Goal: Information Seeking & Learning: Learn about a topic

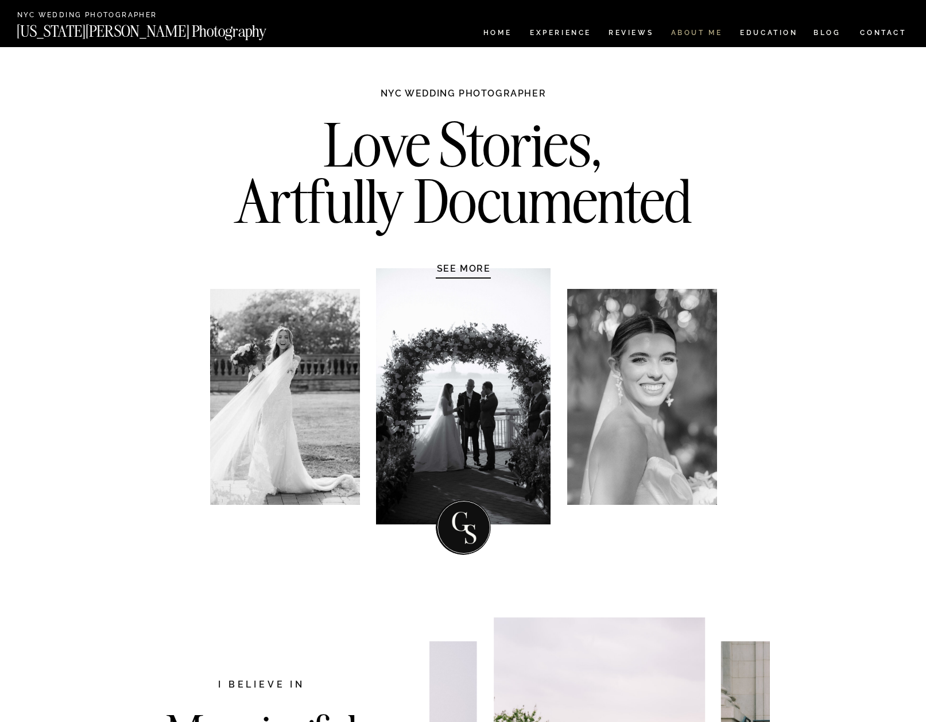
click at [695, 34] on nav "ABOUT ME" at bounding box center [697, 34] width 52 height 10
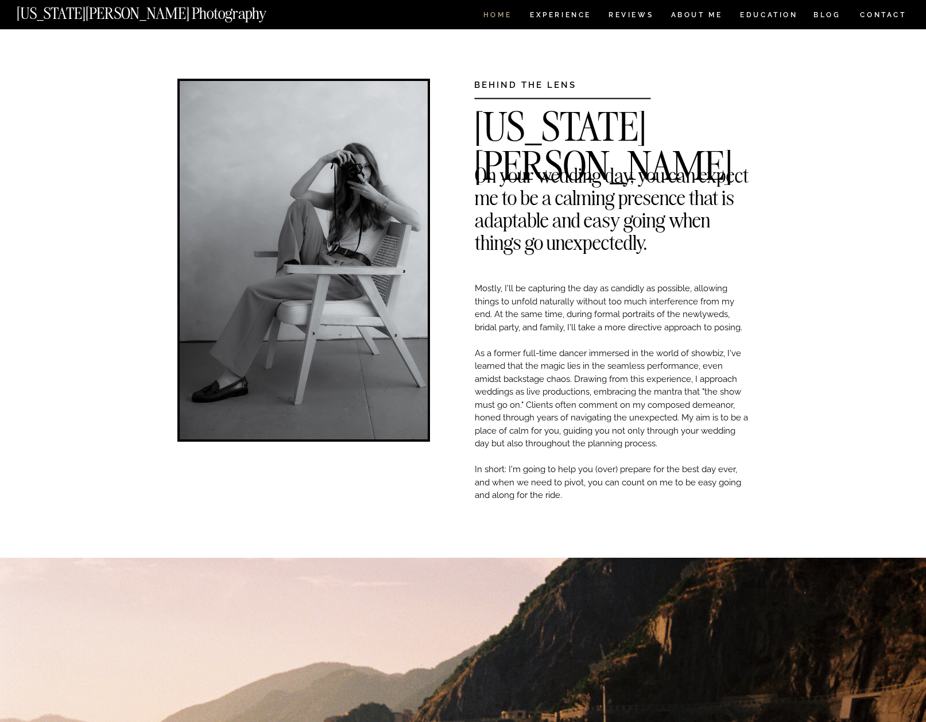
click at [504, 16] on nav "HOME" at bounding box center [497, 16] width 33 height 10
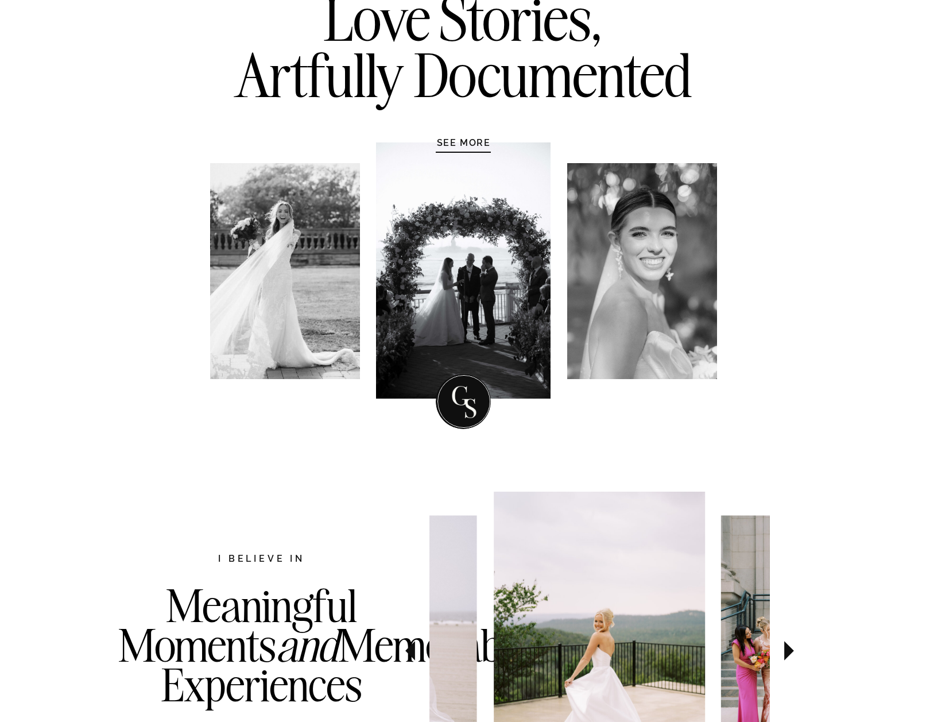
scroll to position [124, 0]
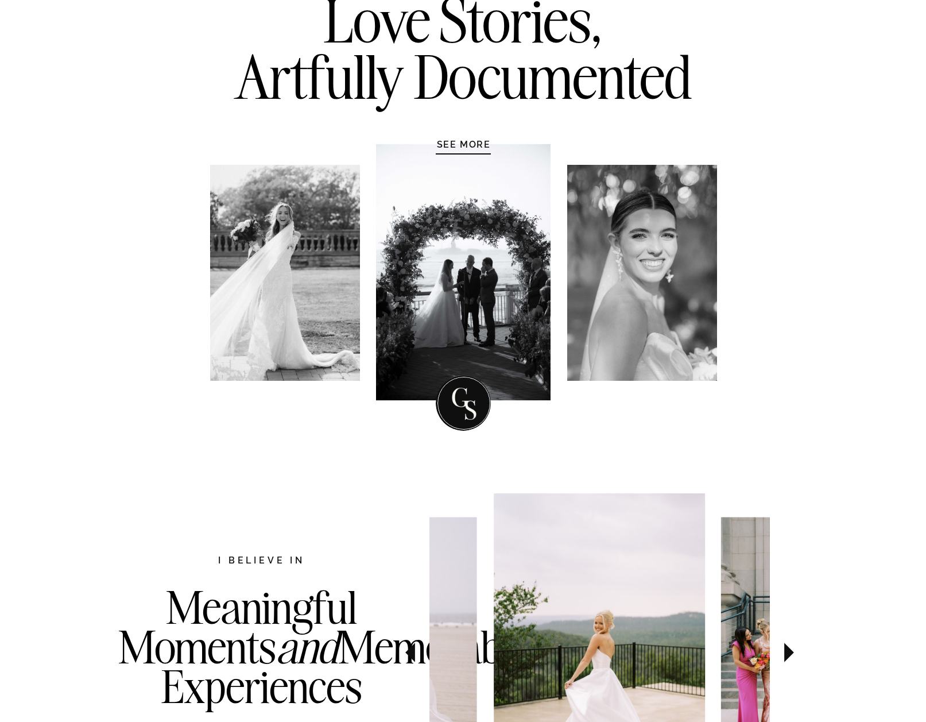
click at [493, 248] on div at bounding box center [463, 272] width 175 height 256
click at [475, 147] on h1 "SEE MORE" at bounding box center [463, 143] width 109 height 11
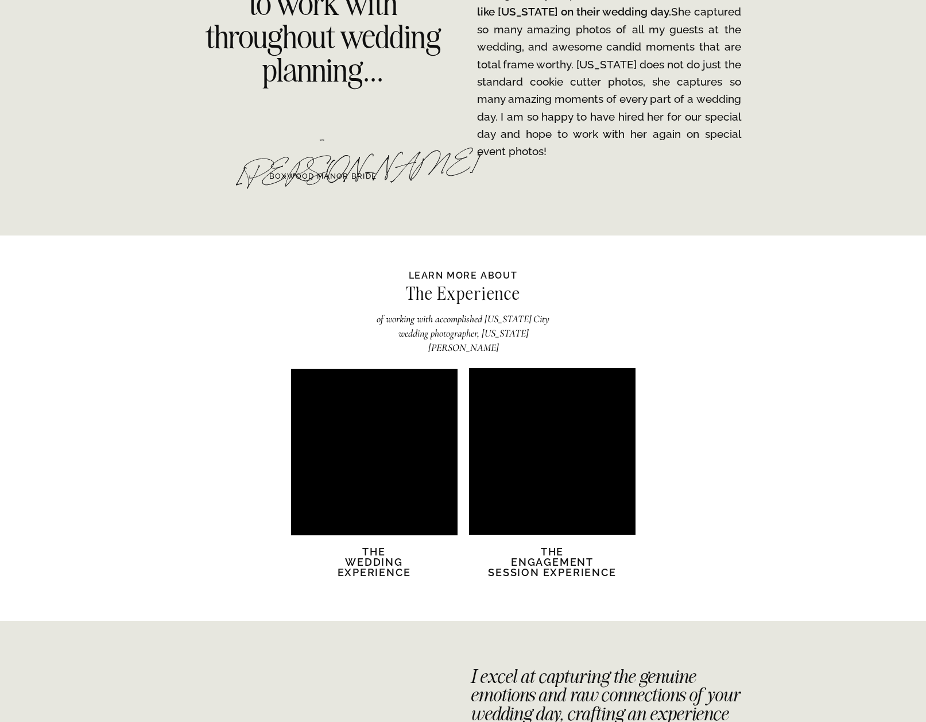
scroll to position [2077, 0]
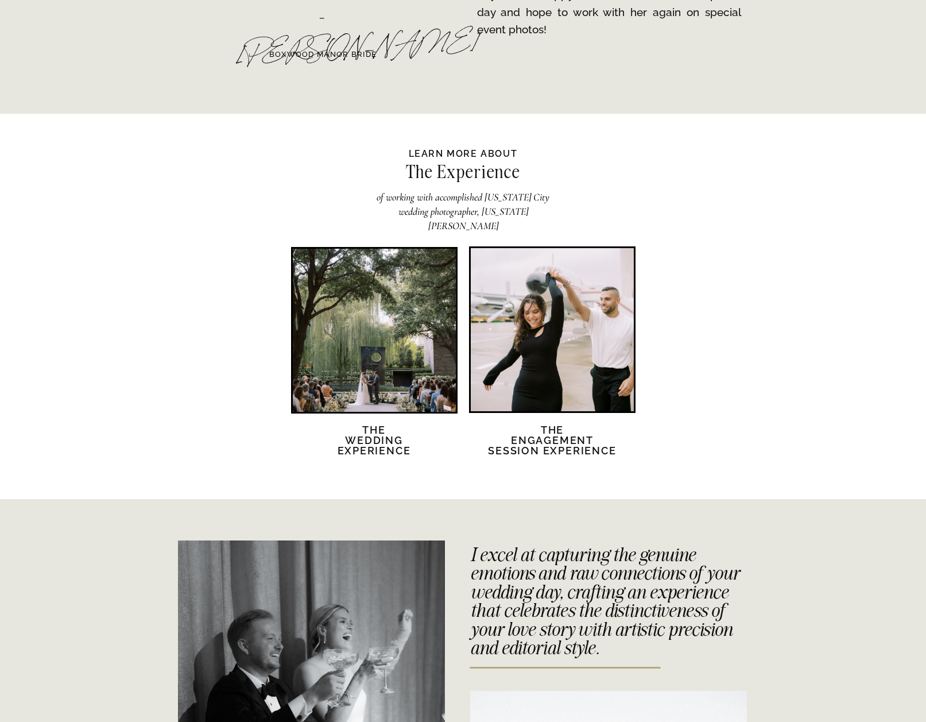
click at [412, 346] on div at bounding box center [374, 330] width 163 height 163
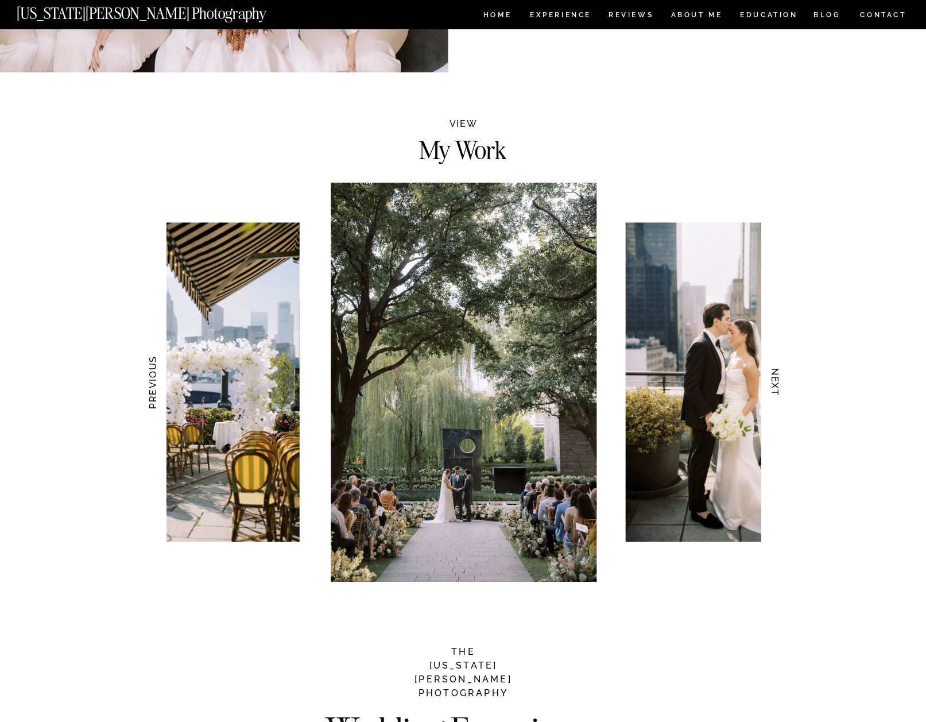
scroll to position [956, 0]
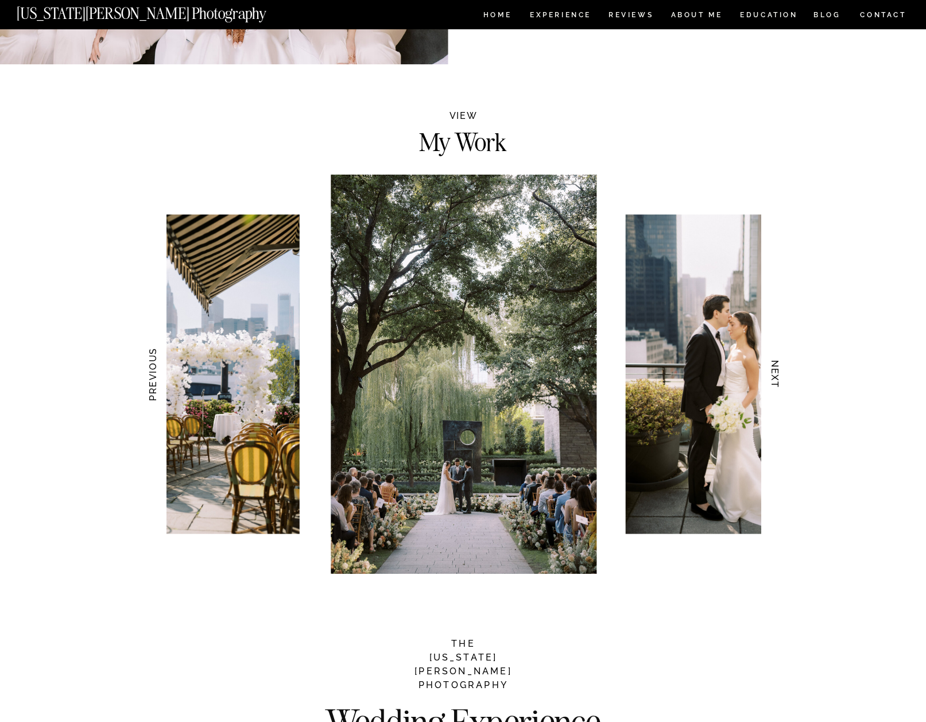
click at [464, 141] on h2 "My Work" at bounding box center [463, 139] width 170 height 20
click at [466, 119] on h2 "VIEW" at bounding box center [464, 117] width 56 height 13
click at [464, 149] on h2 "My Work" at bounding box center [463, 139] width 170 height 20
click at [462, 289] on img at bounding box center [464, 374] width 266 height 399
click at [775, 376] on h3 "NEXT" at bounding box center [775, 374] width 12 height 72
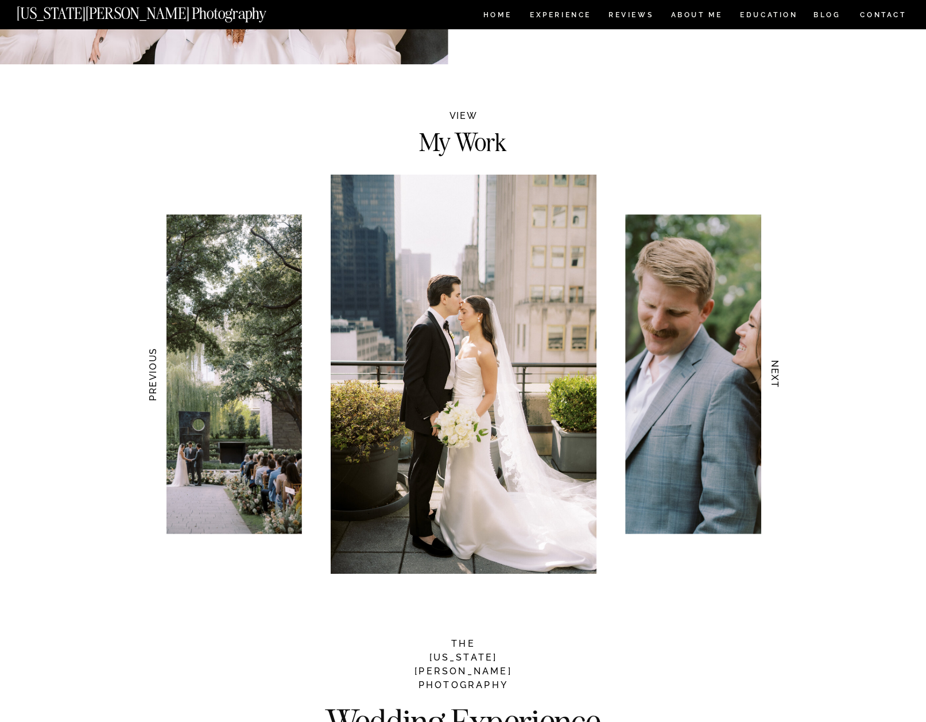
click at [776, 376] on h3 "NEXT" at bounding box center [775, 374] width 12 height 72
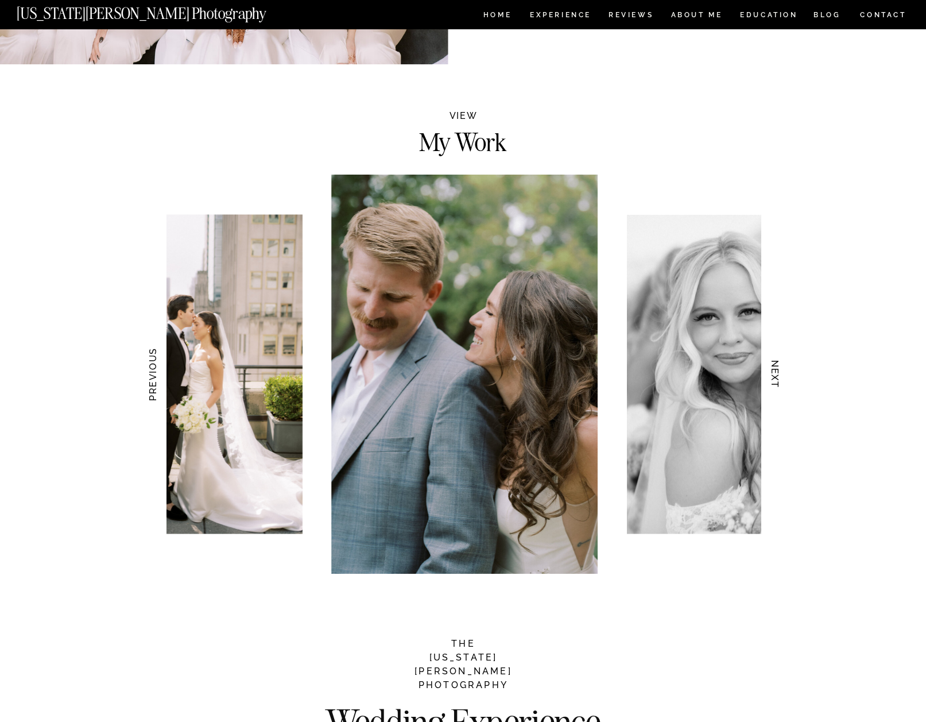
click at [776, 376] on h3 "NEXT" at bounding box center [775, 374] width 12 height 72
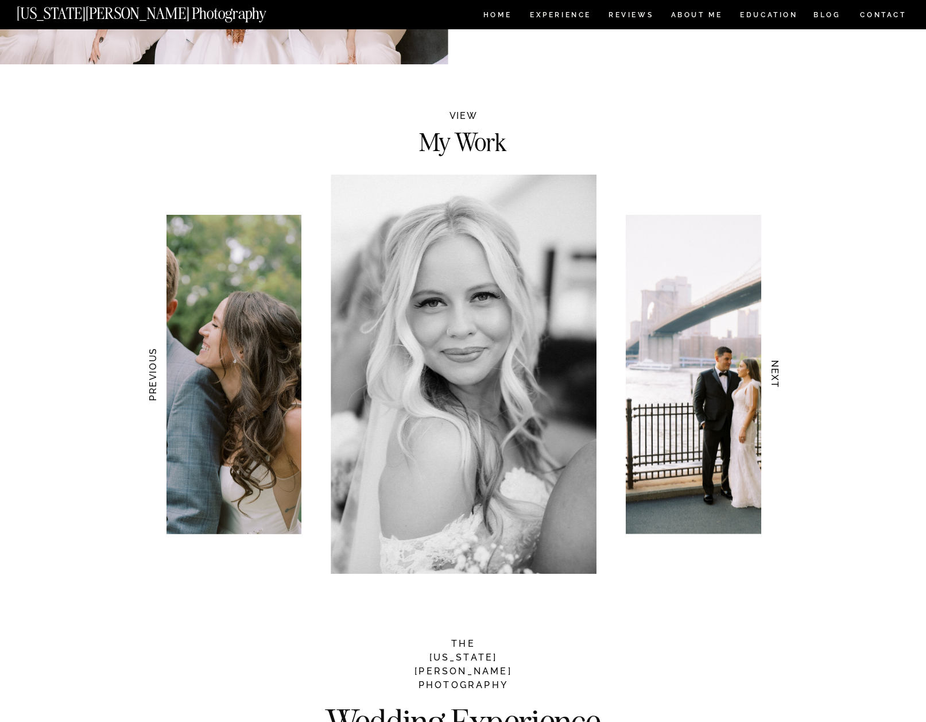
click at [776, 376] on h3 "NEXT" at bounding box center [775, 374] width 12 height 72
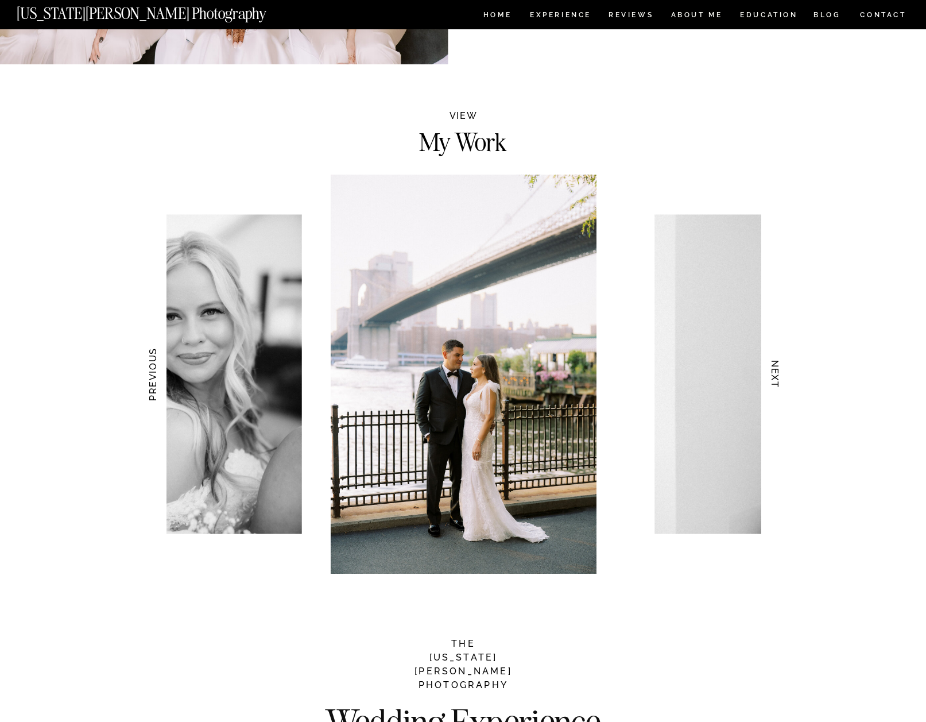
click at [776, 376] on h3 "NEXT" at bounding box center [775, 374] width 12 height 72
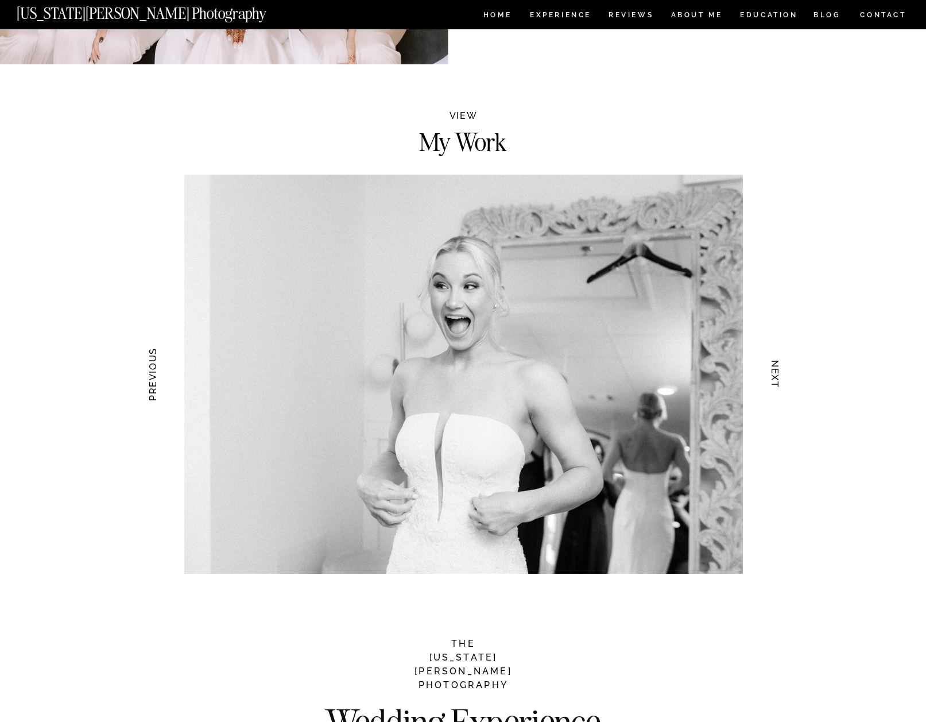
click at [776, 375] on h3 "NEXT" at bounding box center [775, 374] width 12 height 72
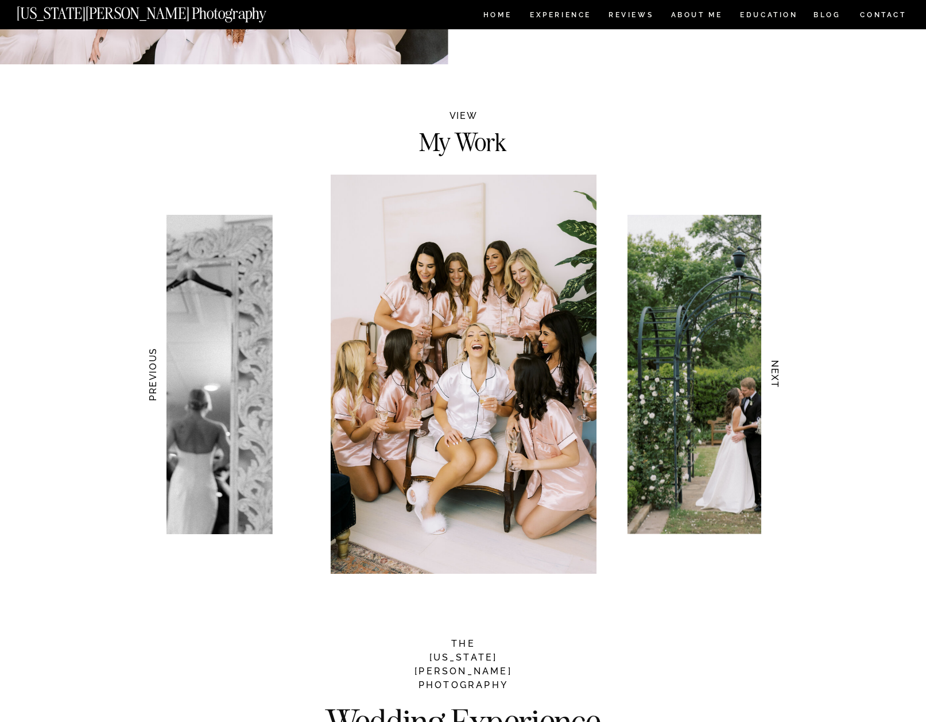
click at [776, 375] on h3 "NEXT" at bounding box center [775, 374] width 12 height 72
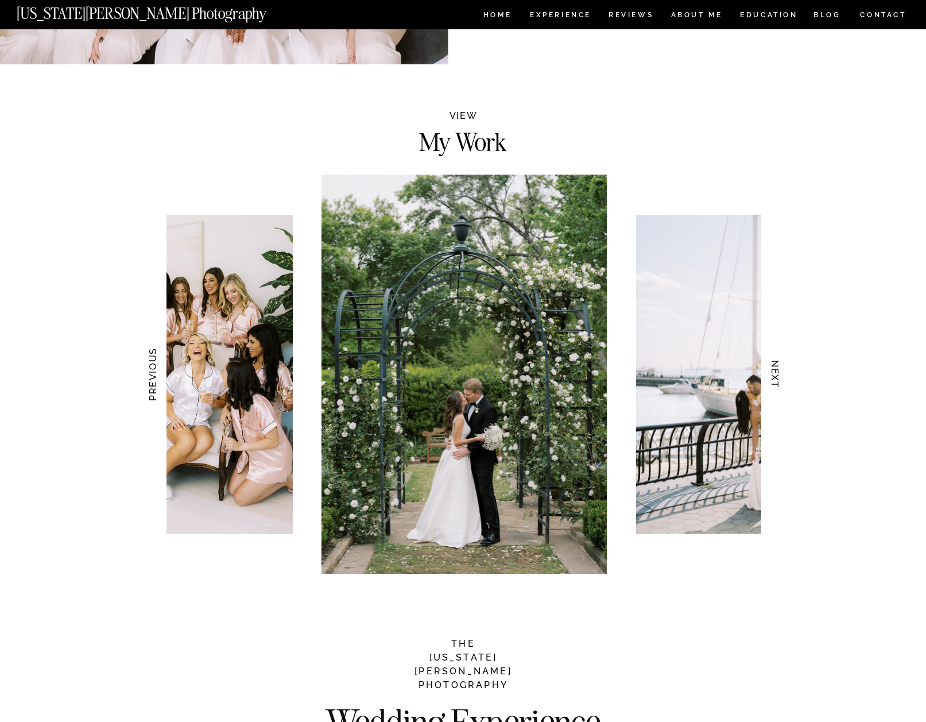
click at [776, 375] on h3 "NEXT" at bounding box center [775, 374] width 12 height 72
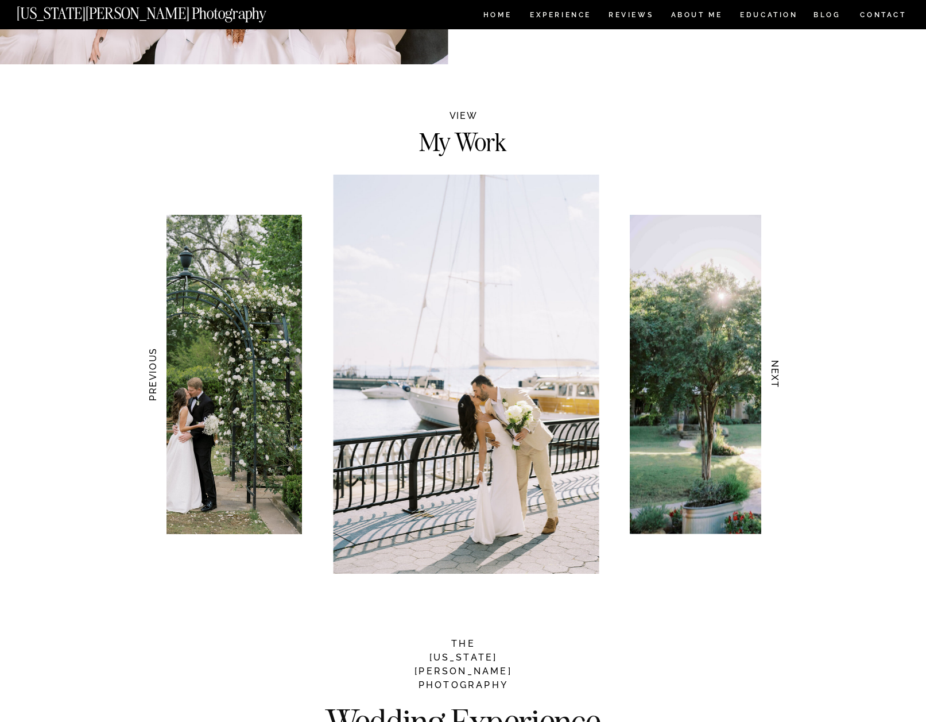
click at [776, 375] on h3 "NEXT" at bounding box center [775, 374] width 12 height 72
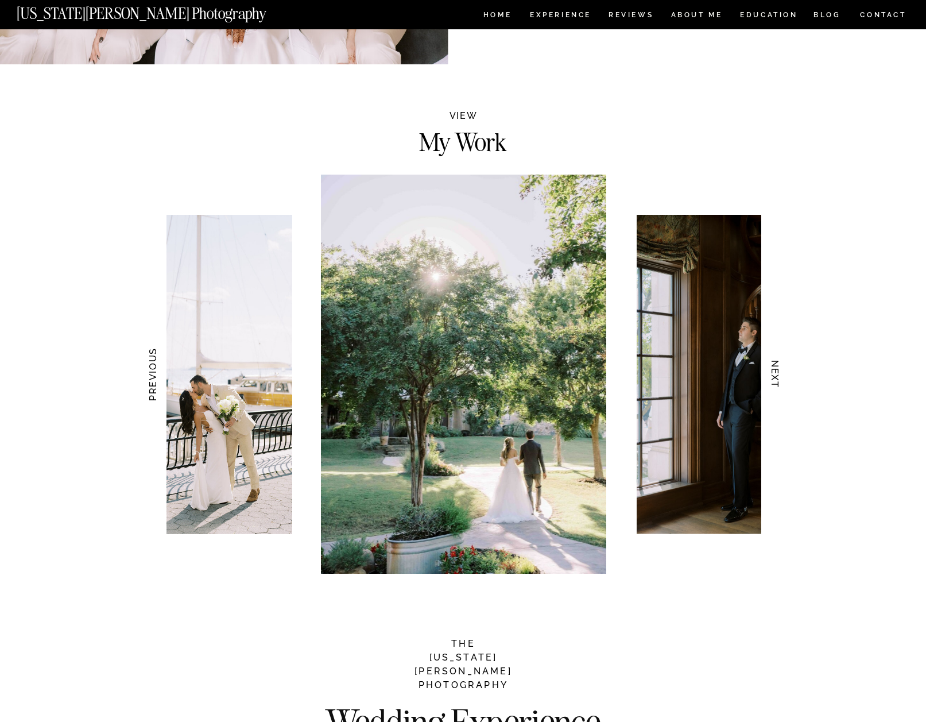
click at [776, 375] on h3 "NEXT" at bounding box center [775, 374] width 12 height 72
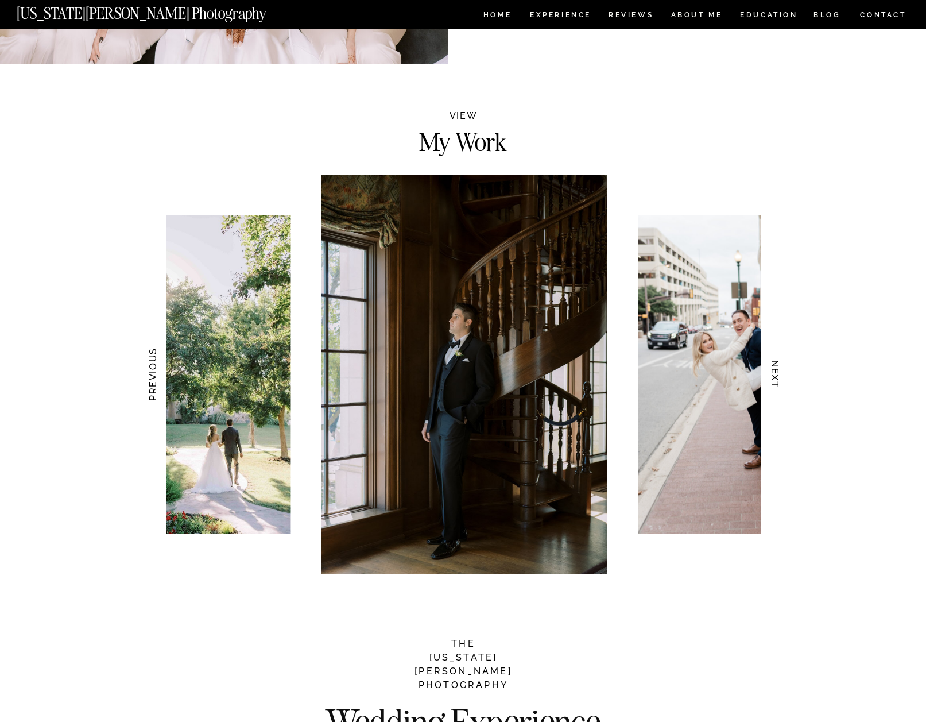
click at [776, 375] on h3 "NEXT" at bounding box center [775, 374] width 12 height 72
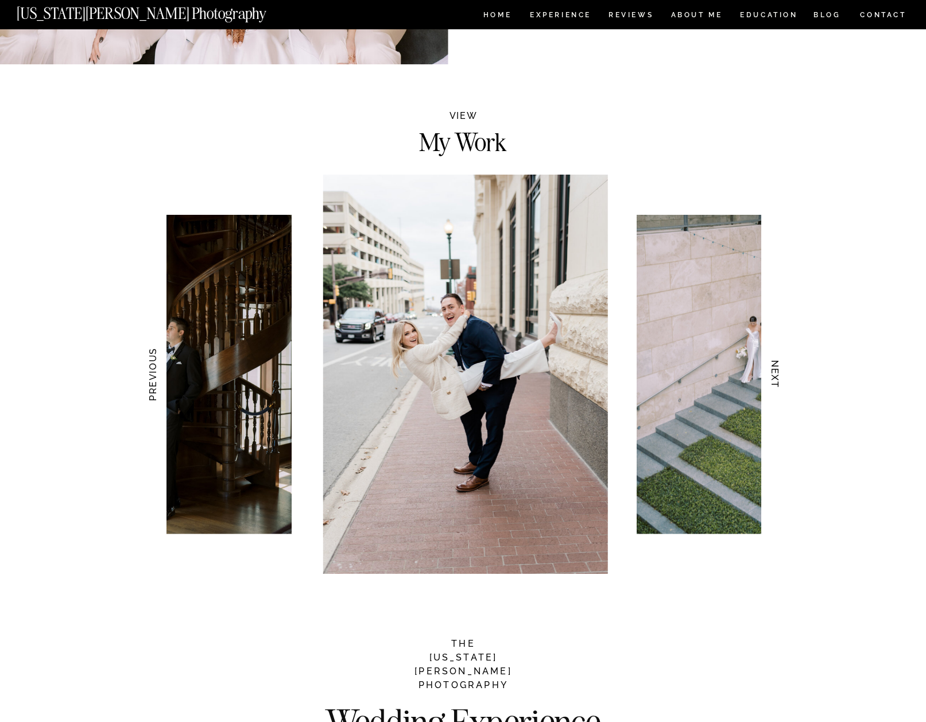
click at [776, 375] on h3 "NEXT" at bounding box center [775, 374] width 12 height 72
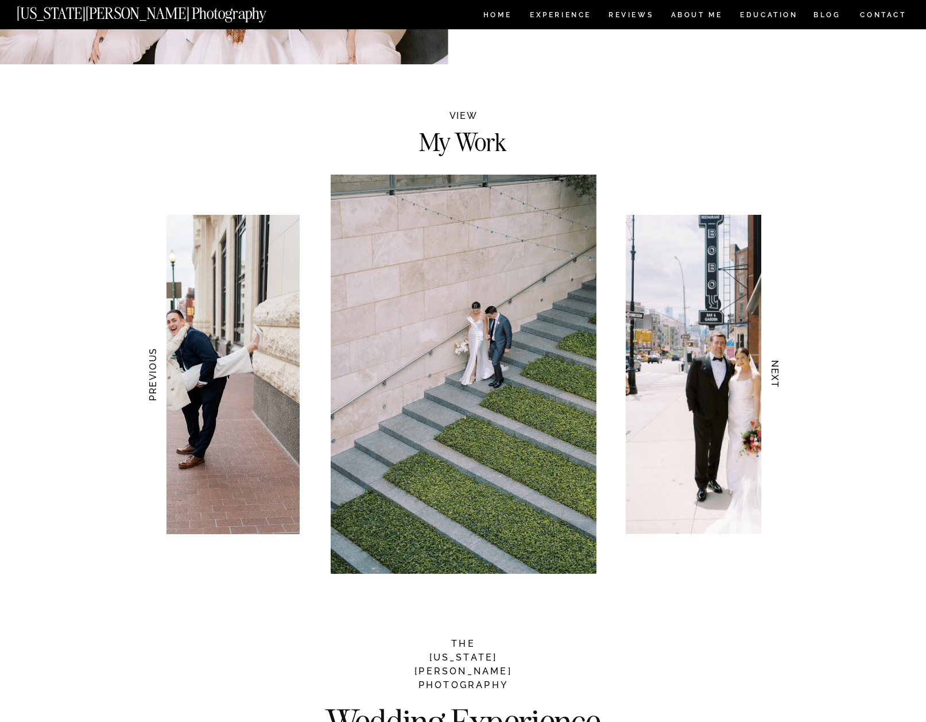
click at [776, 375] on h3 "NEXT" at bounding box center [775, 374] width 12 height 72
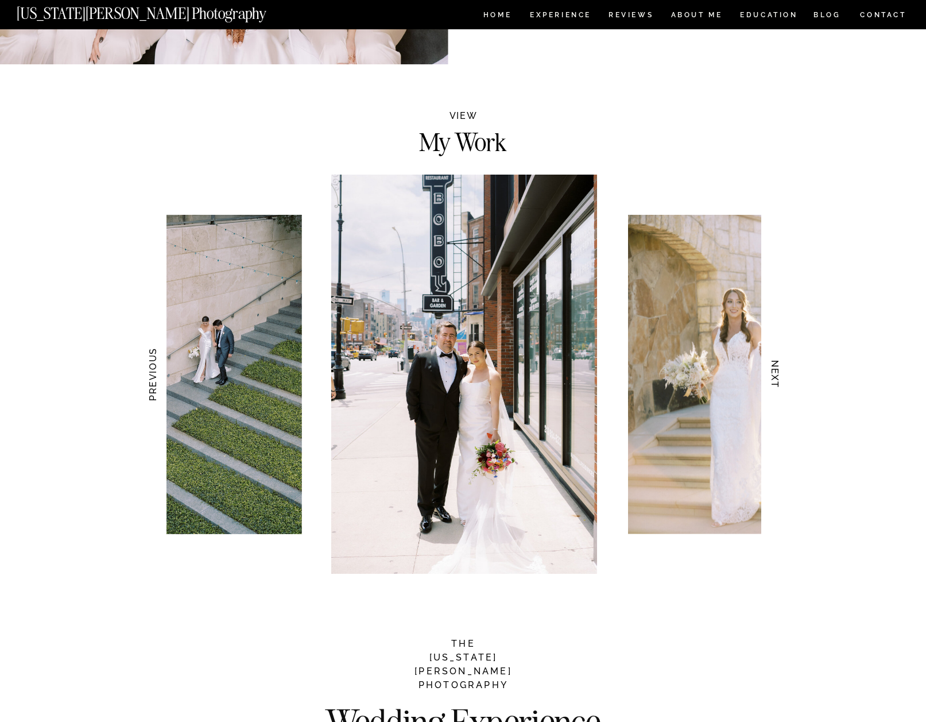
click at [776, 375] on h3 "NEXT" at bounding box center [775, 374] width 12 height 72
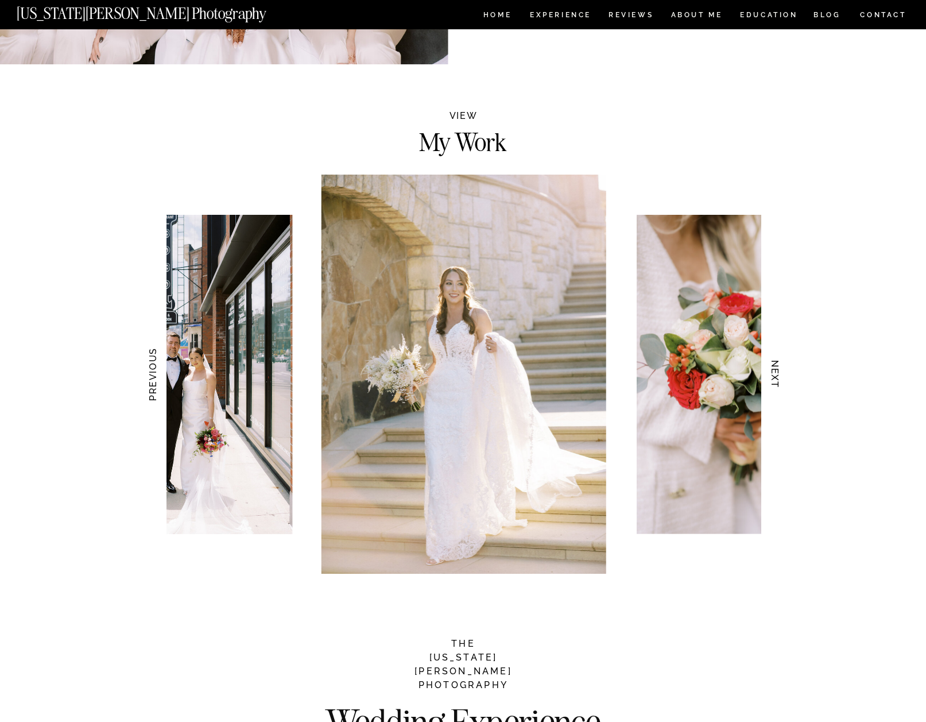
click at [776, 375] on h3 "NEXT" at bounding box center [775, 374] width 12 height 72
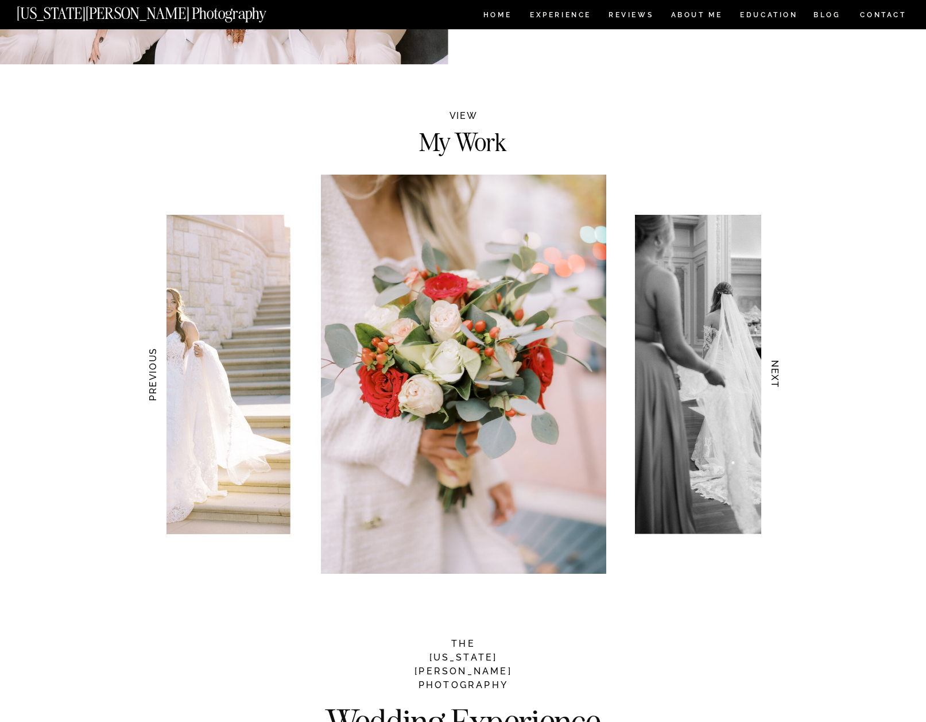
click at [776, 375] on h3 "NEXT" at bounding box center [775, 374] width 12 height 72
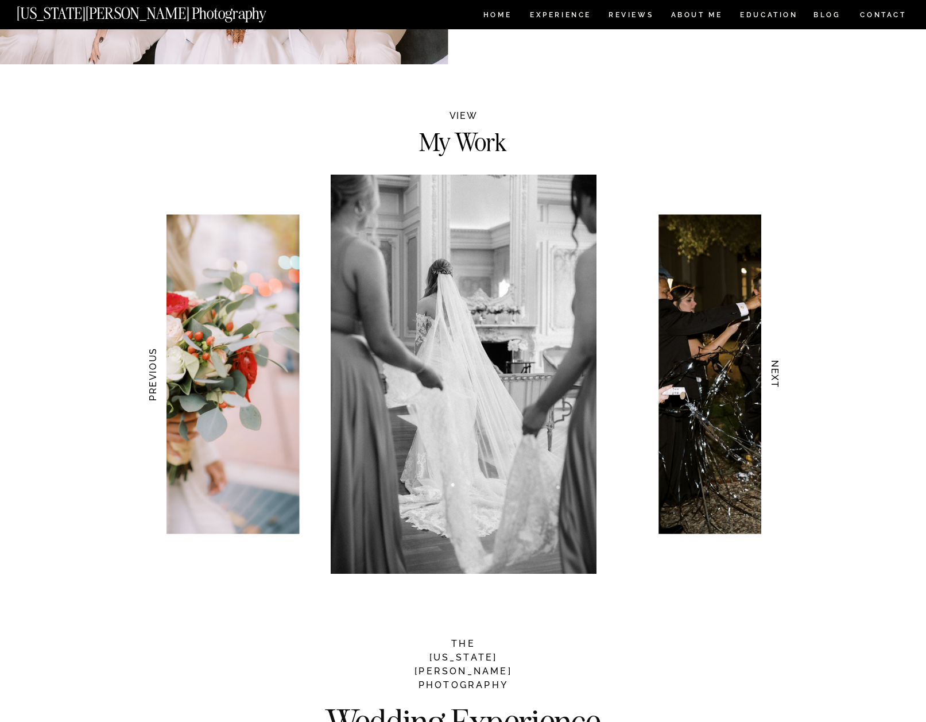
click at [776, 375] on h3 "NEXT" at bounding box center [775, 374] width 12 height 72
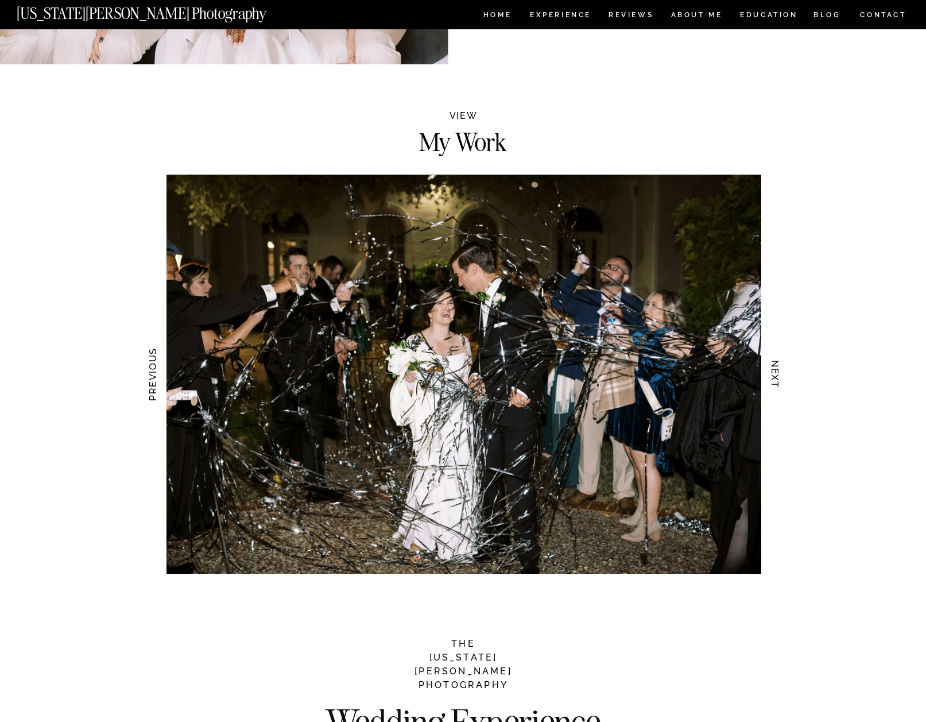
click at [776, 375] on h3 "NEXT" at bounding box center [775, 374] width 12 height 72
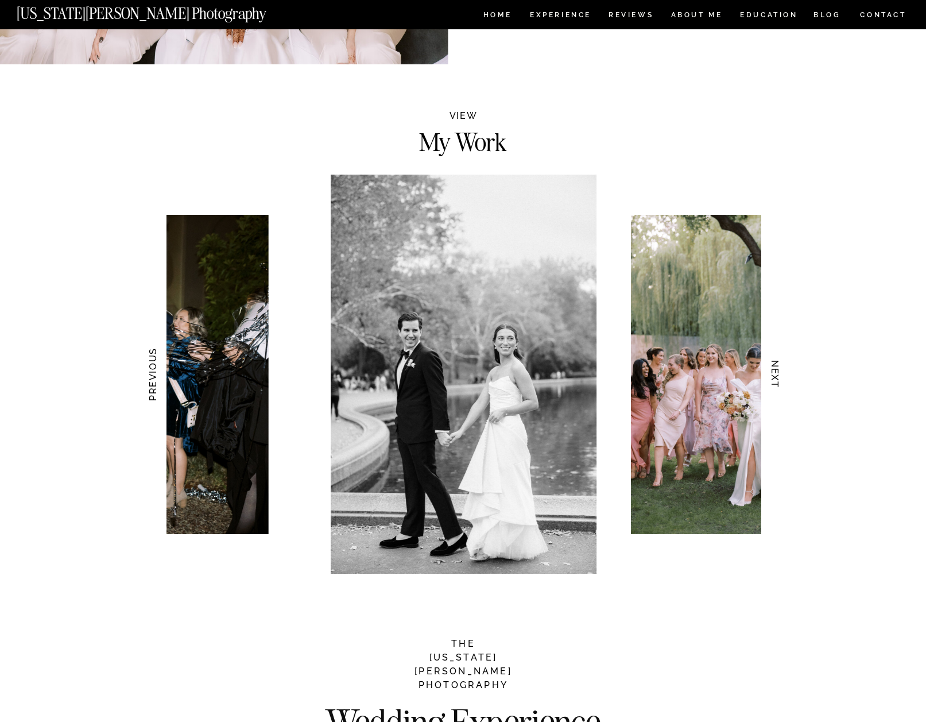
click at [776, 374] on h3 "NEXT" at bounding box center [775, 374] width 12 height 72
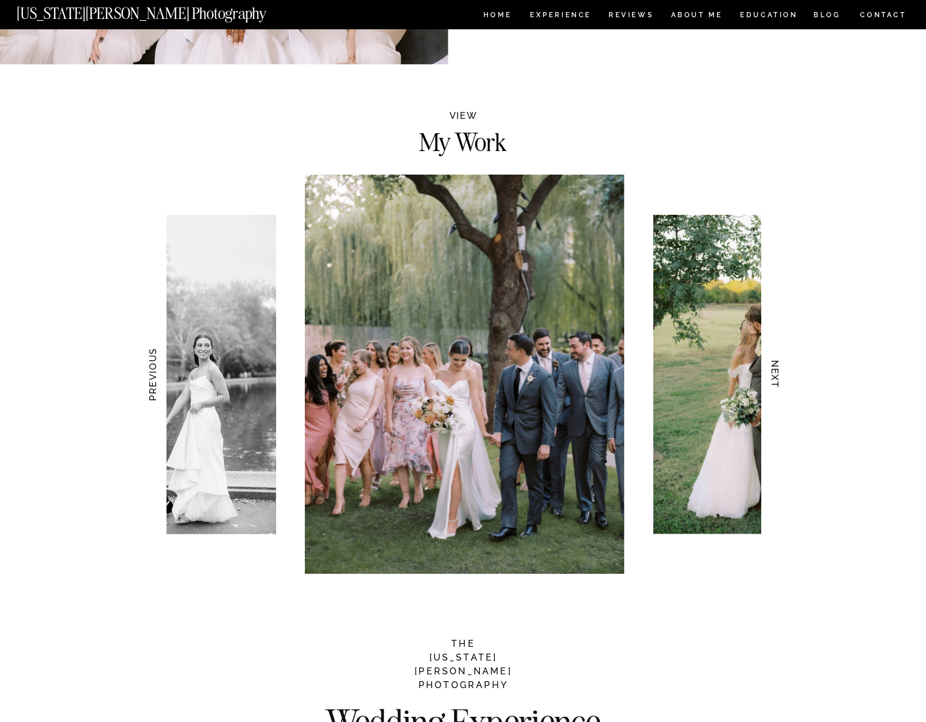
click at [776, 374] on h3 "NEXT" at bounding box center [775, 374] width 12 height 72
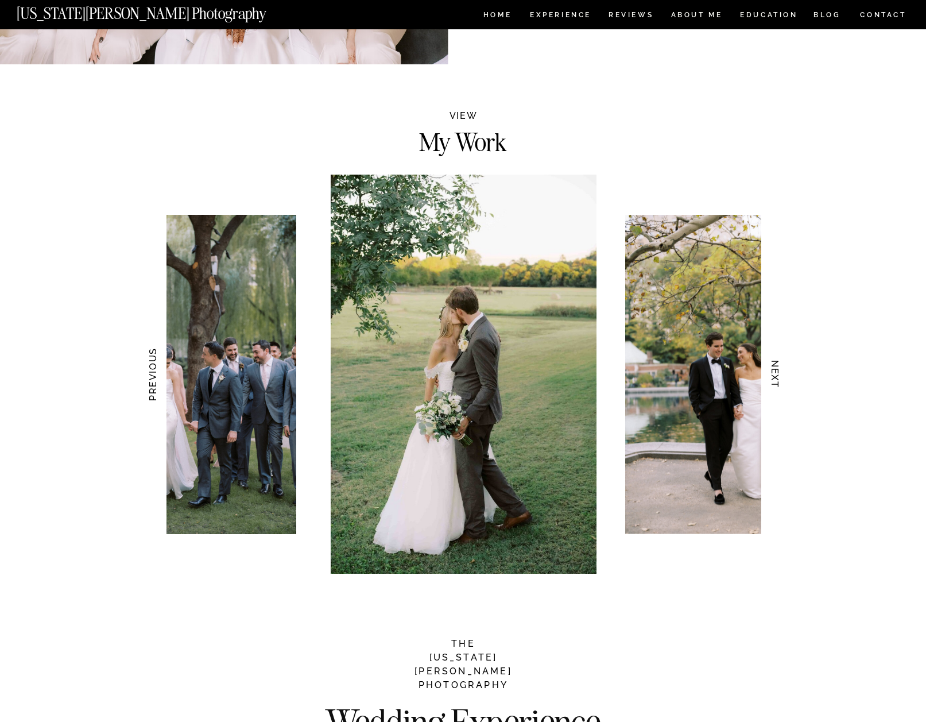
click at [776, 374] on h3 "NEXT" at bounding box center [775, 374] width 12 height 72
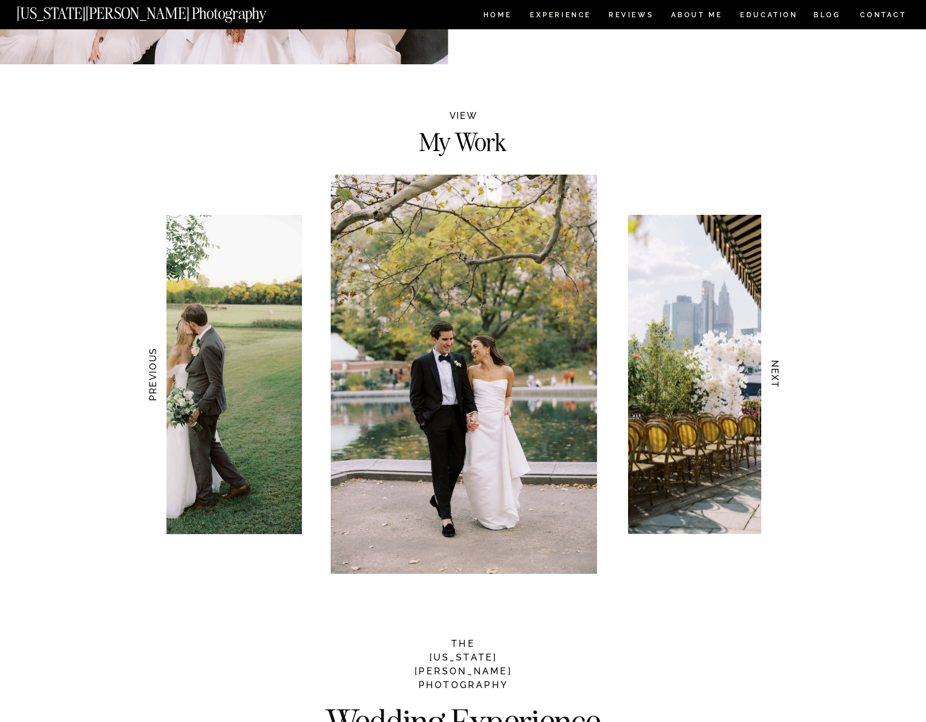
click at [776, 374] on h3 "NEXT" at bounding box center [775, 374] width 12 height 72
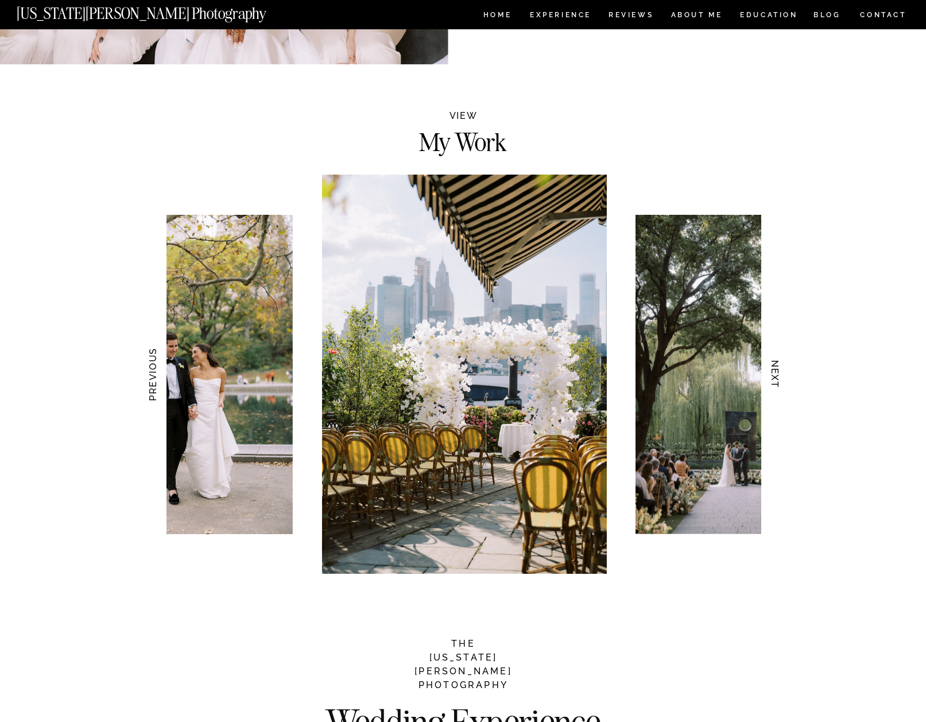
click at [776, 374] on h3 "NEXT" at bounding box center [775, 374] width 12 height 72
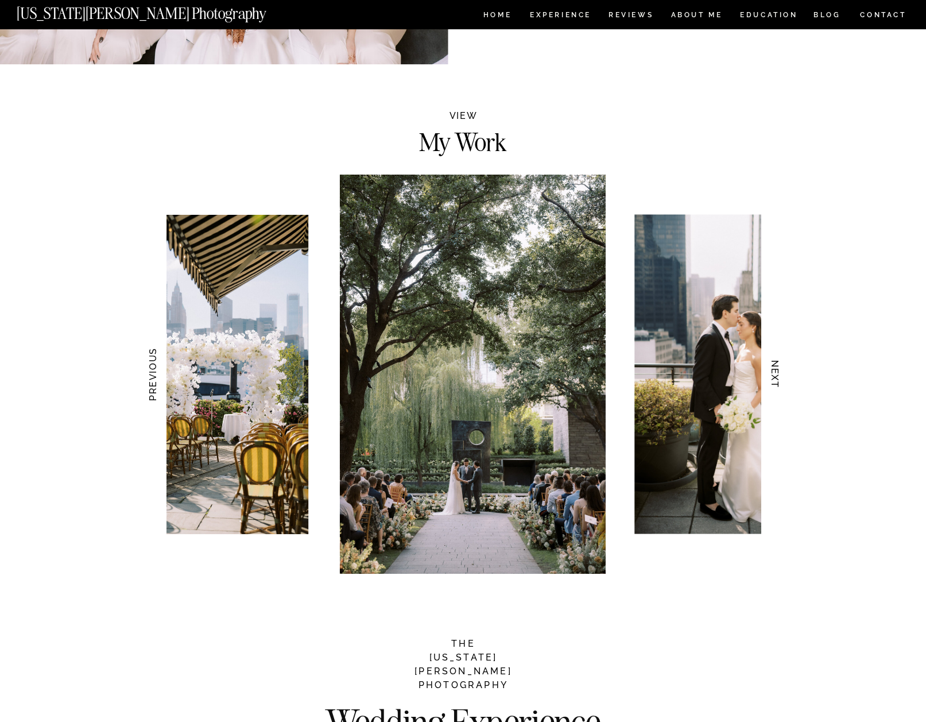
click at [776, 374] on h3 "NEXT" at bounding box center [775, 374] width 12 height 72
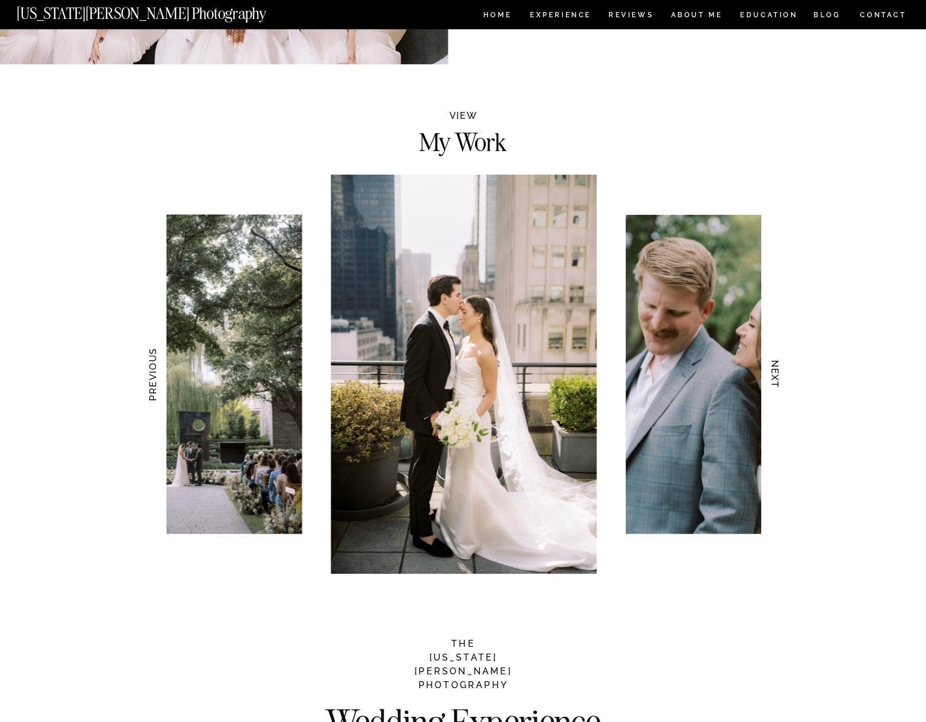
click at [776, 374] on h3 "NEXT" at bounding box center [775, 374] width 12 height 72
